Goal: Task Accomplishment & Management: Manage account settings

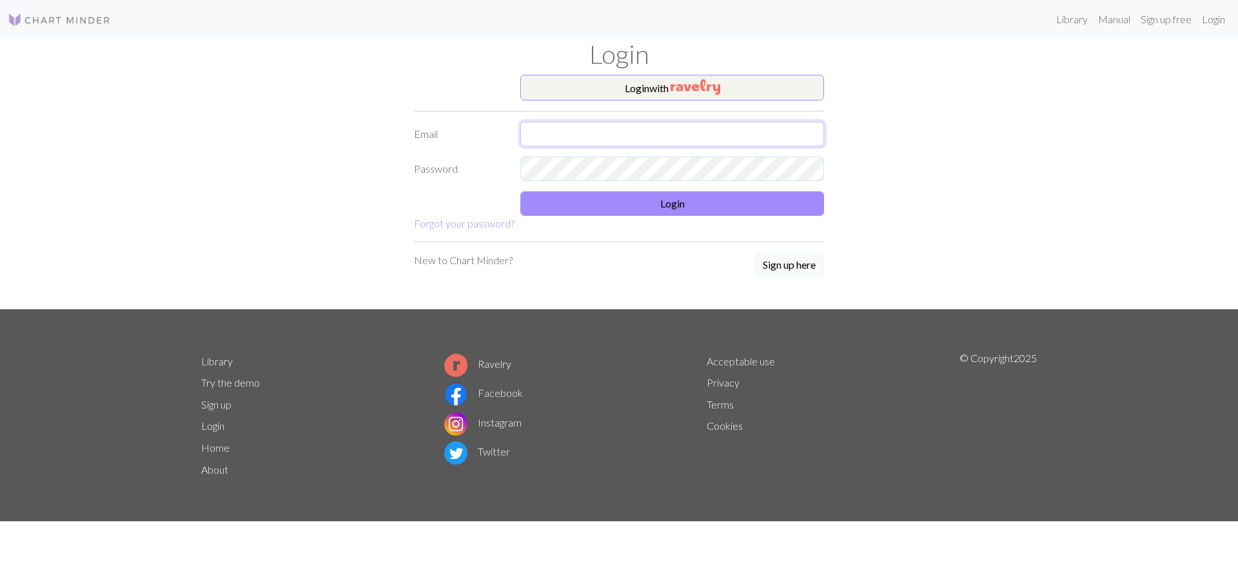
click at [641, 136] on input "text" at bounding box center [672, 134] width 304 height 24
type input "gealaaksonen@gmail.com"
click at [685, 199] on button "Login" at bounding box center [672, 203] width 304 height 24
